Goal: Find specific page/section: Find specific page/section

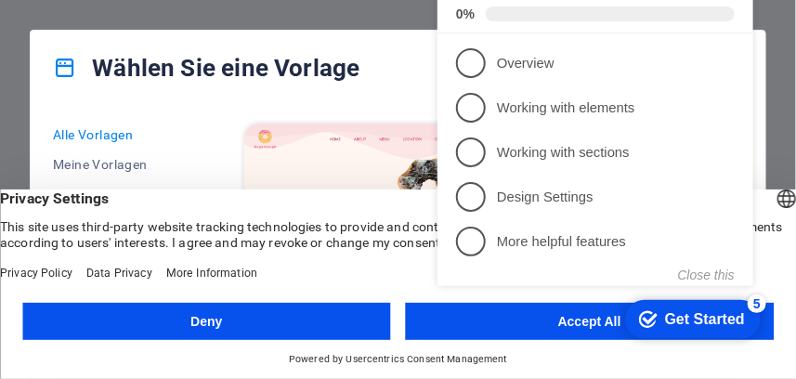
click at [700, 315] on div "Get Started" at bounding box center [704, 320] width 80 height 17
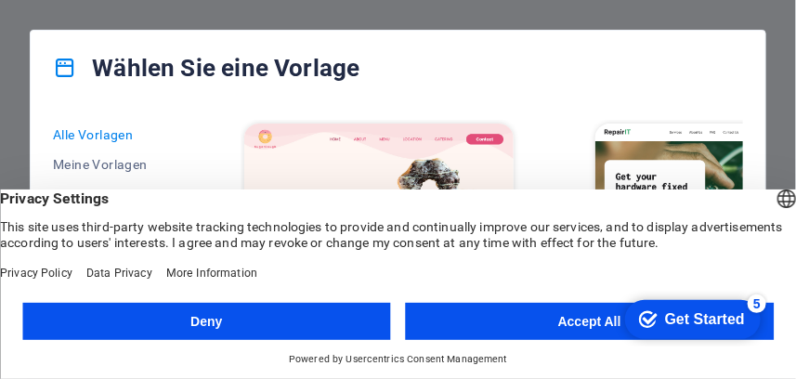
click at [569, 323] on button "Accept All" at bounding box center [590, 321] width 369 height 37
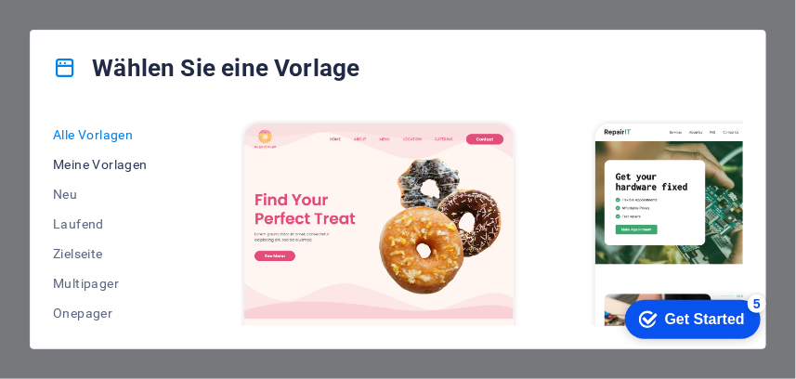
click at [124, 162] on span "Meine Vorlagen" at bounding box center [108, 164] width 110 height 15
click at [755, 301] on div "5" at bounding box center [756, 302] width 19 height 19
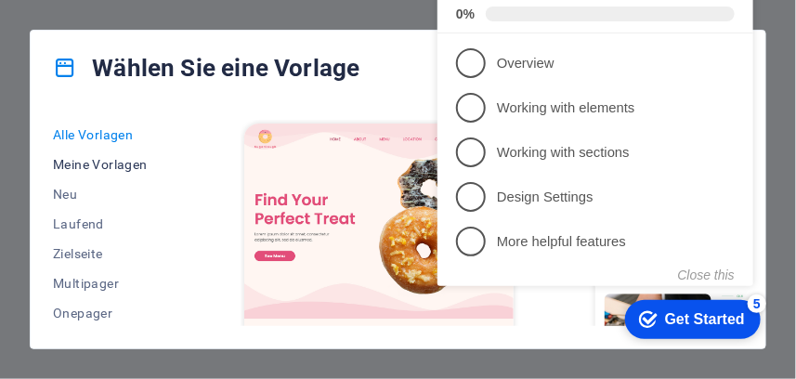
click at [111, 162] on span "Meine Vorlagen" at bounding box center [108, 164] width 110 height 15
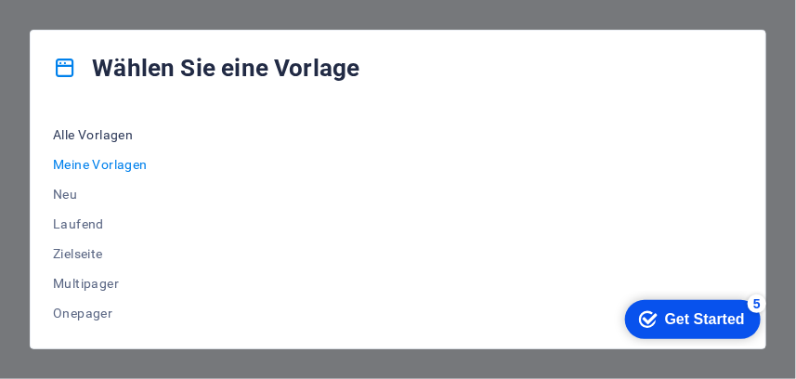
click at [93, 131] on span "Alle Vorlagen" at bounding box center [108, 134] width 110 height 15
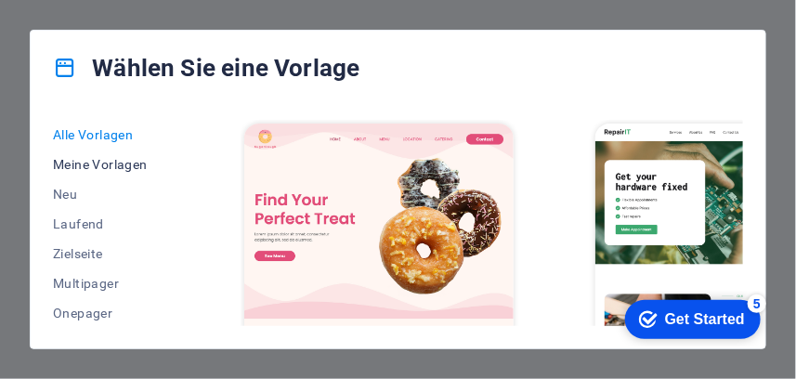
click at [115, 165] on span "Meine Vorlagen" at bounding box center [108, 164] width 110 height 15
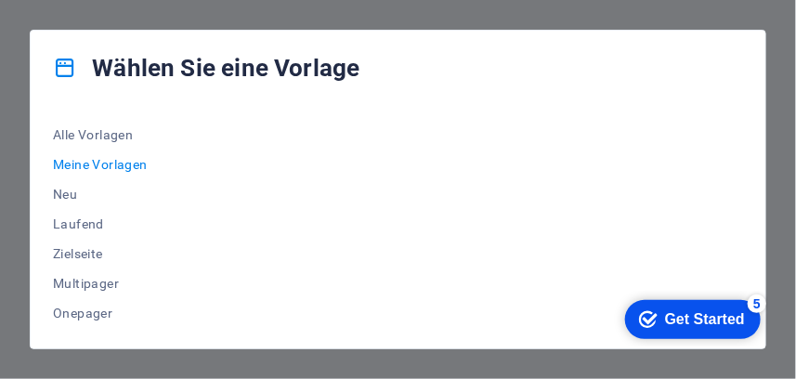
click at [64, 66] on icon at bounding box center [65, 68] width 24 height 24
